Goal: Information Seeking & Learning: Learn about a topic

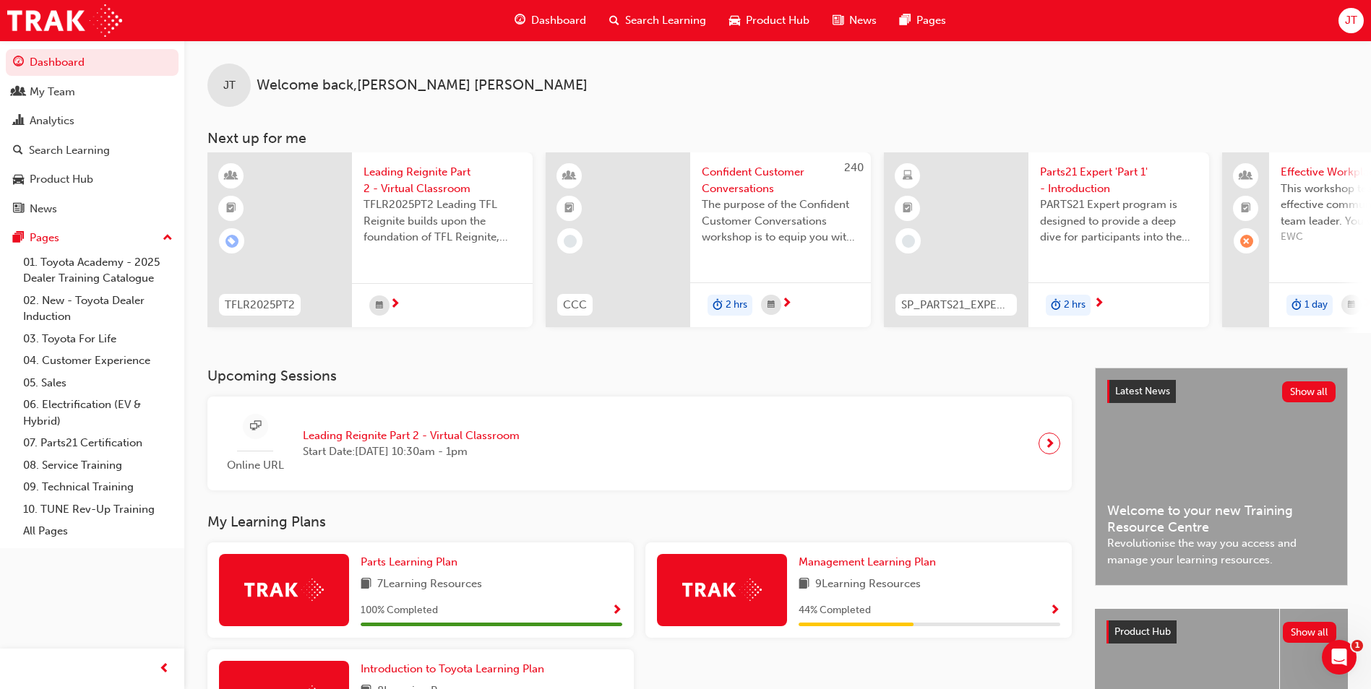
click at [458, 309] on div at bounding box center [442, 305] width 181 height 44
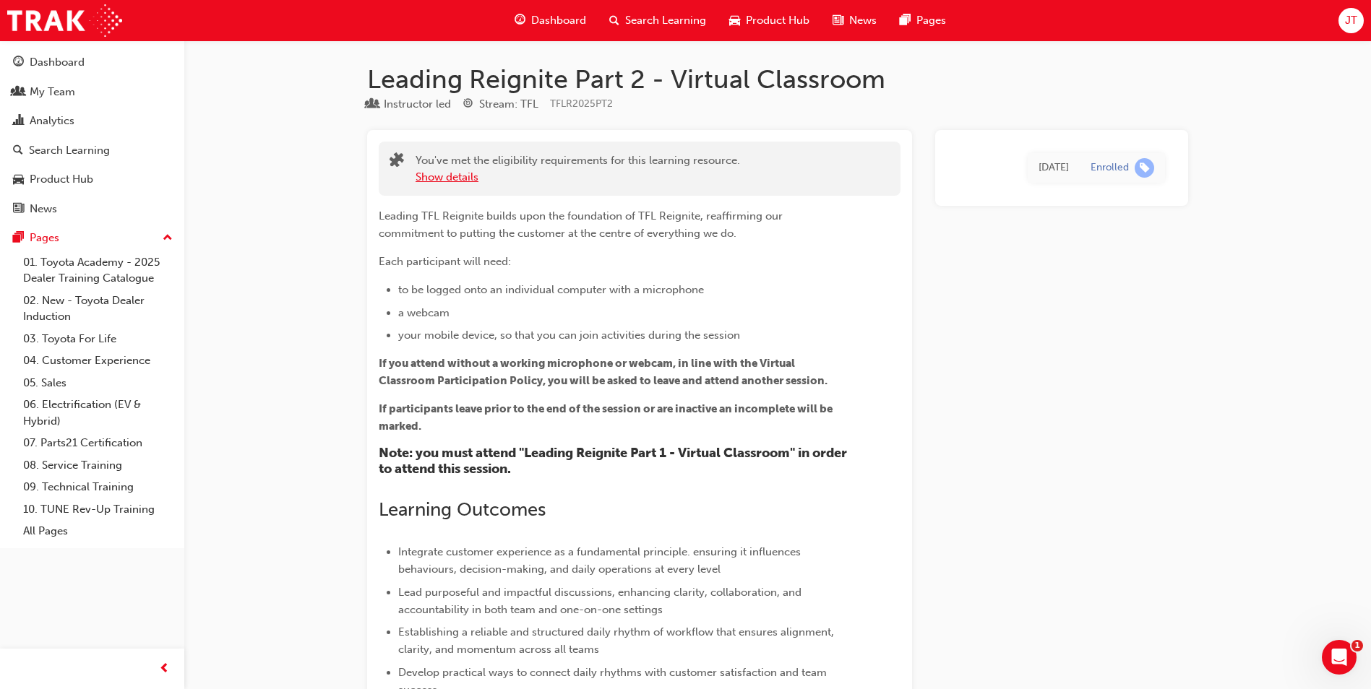
click at [455, 178] on button "Show details" at bounding box center [447, 177] width 63 height 17
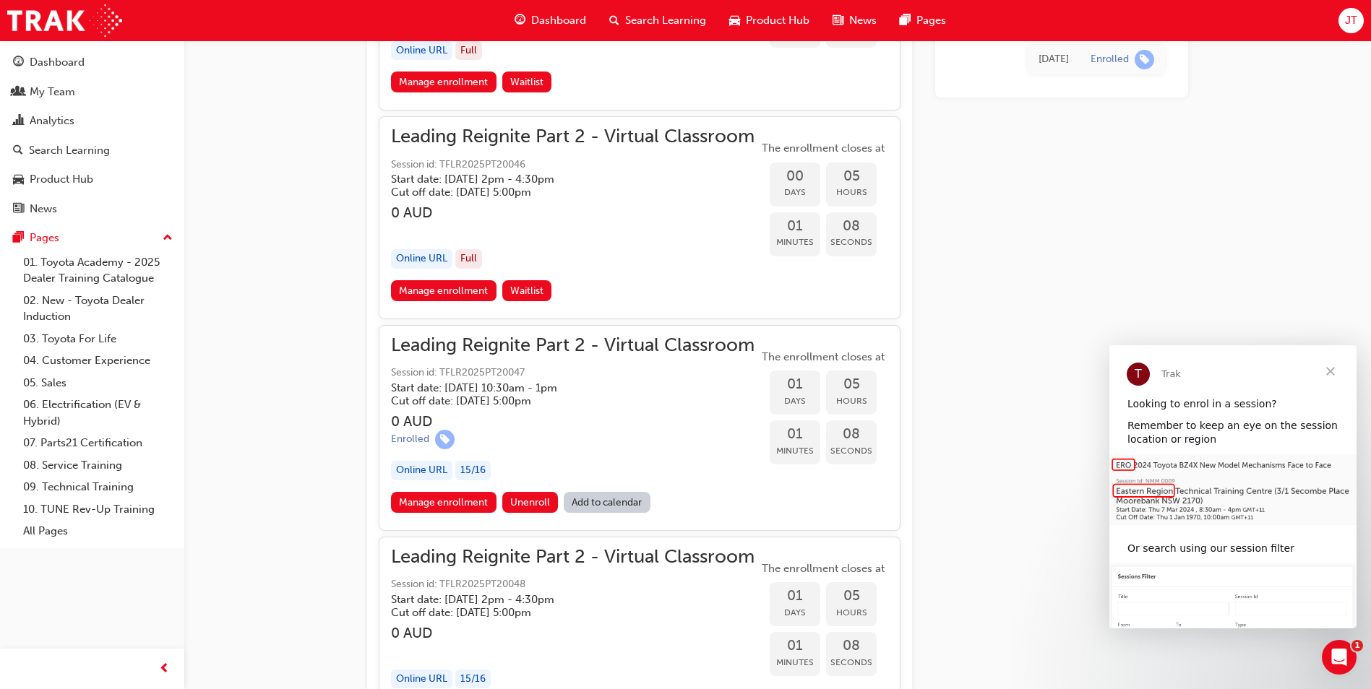
scroll to position [1229, 0]
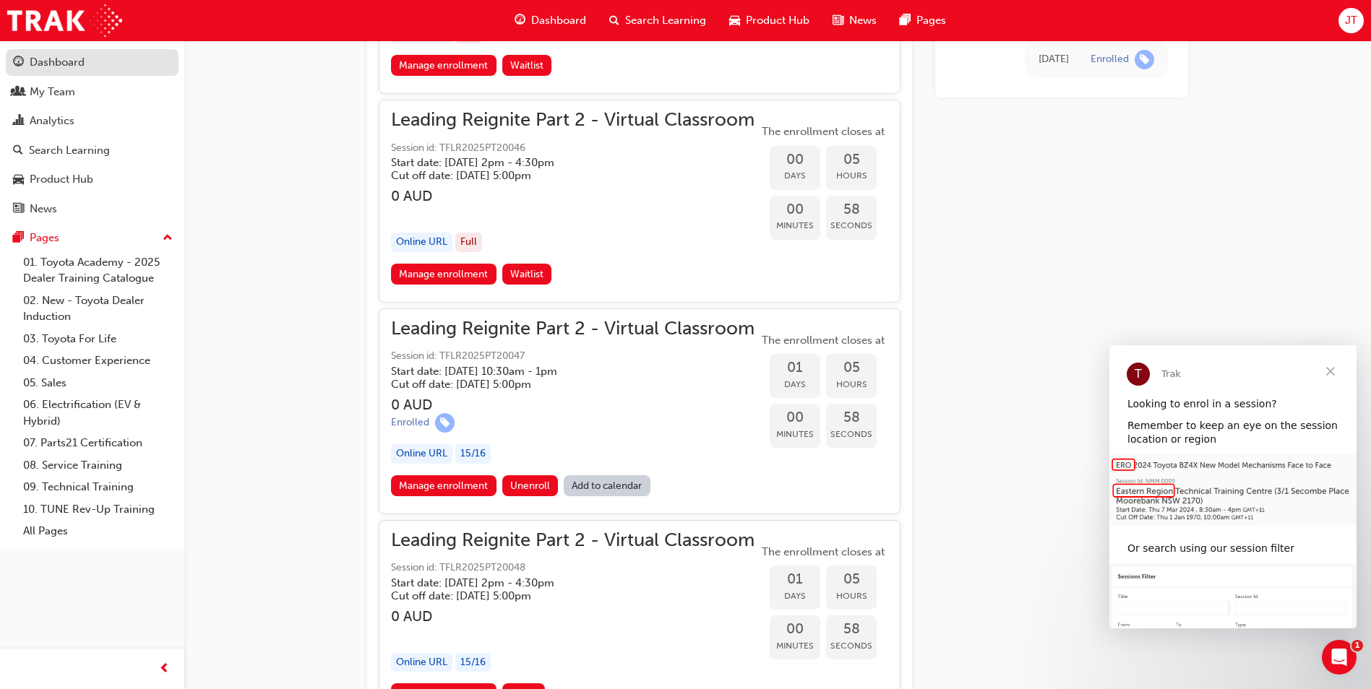
click at [44, 67] on div "Dashboard" at bounding box center [57, 62] width 55 height 17
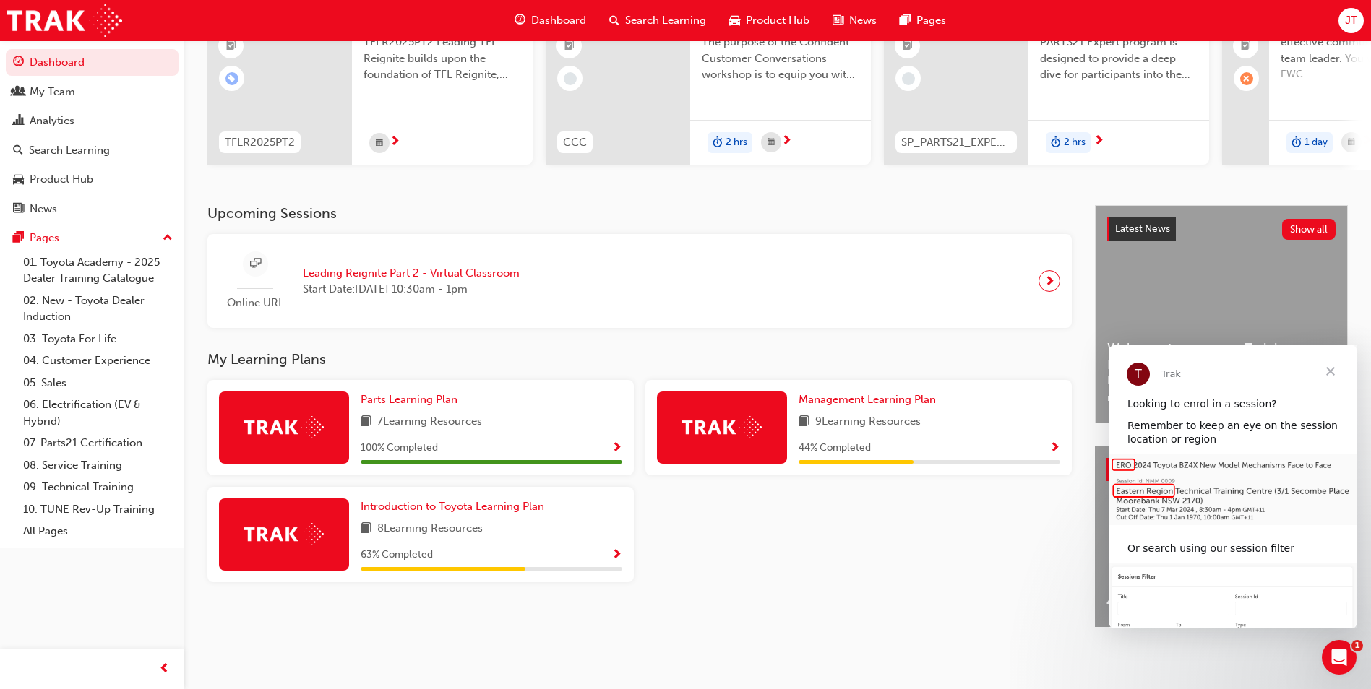
scroll to position [174, 0]
click at [614, 549] on span "Show Progress" at bounding box center [616, 555] width 11 height 13
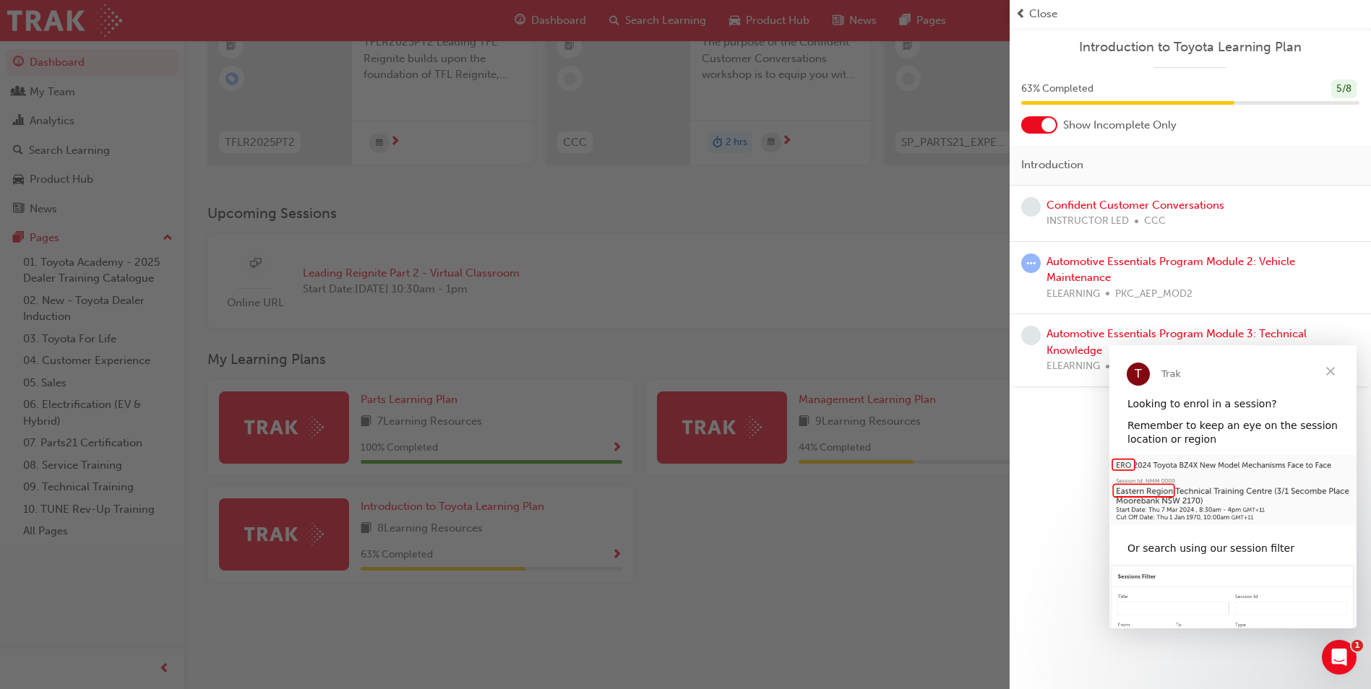
click at [1330, 369] on span "Close" at bounding box center [1331, 371] width 52 height 52
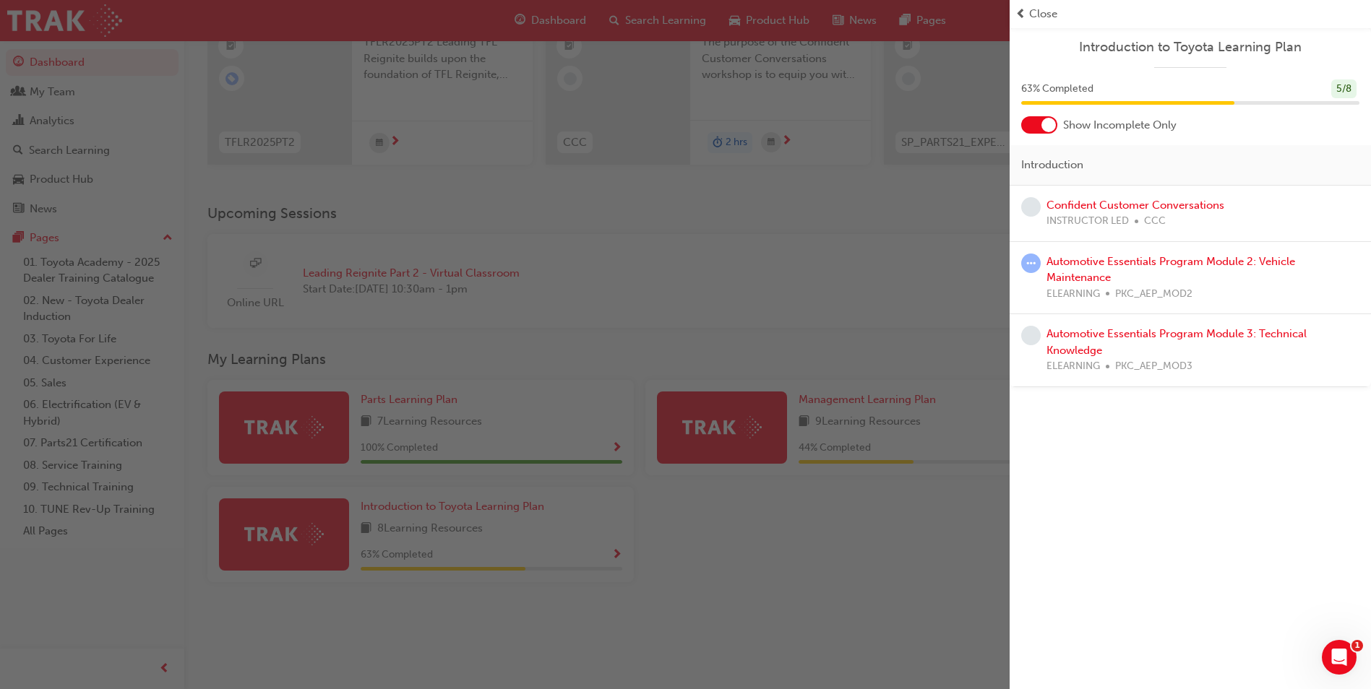
click at [817, 280] on div "button" at bounding box center [505, 344] width 1010 height 689
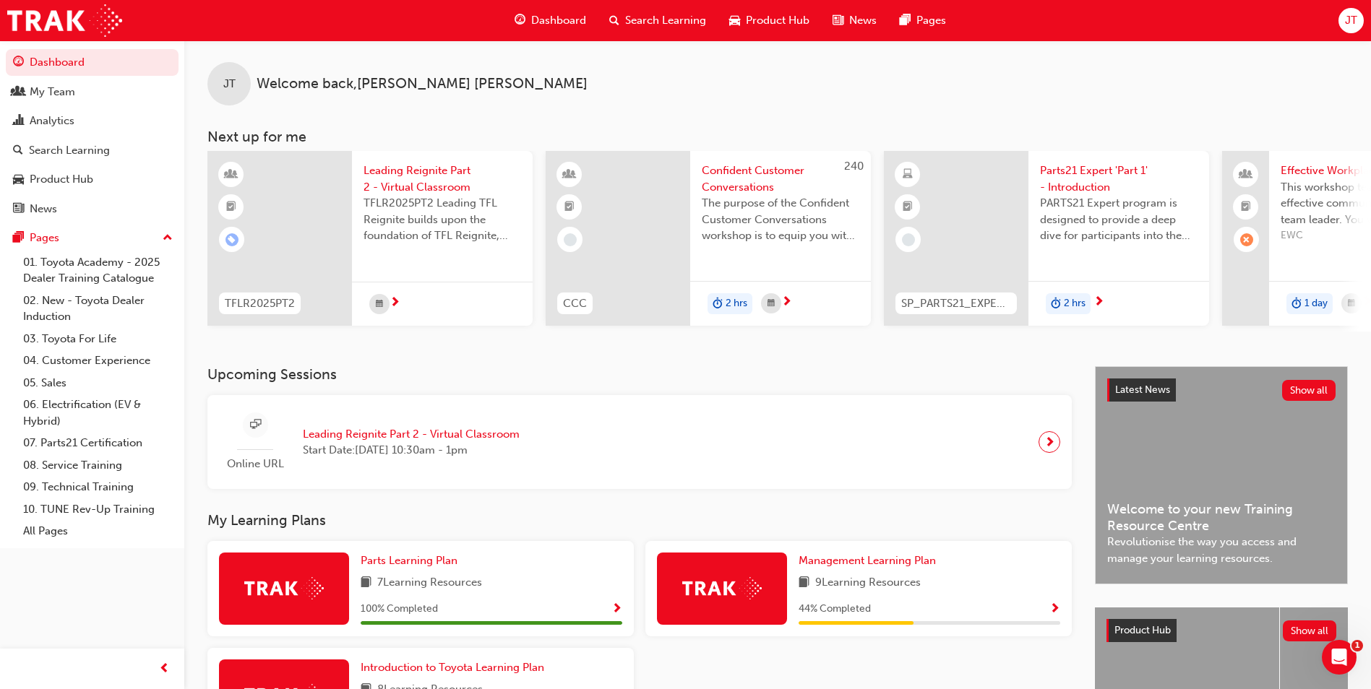
scroll to position [0, 0]
